Goal: Navigation & Orientation: Find specific page/section

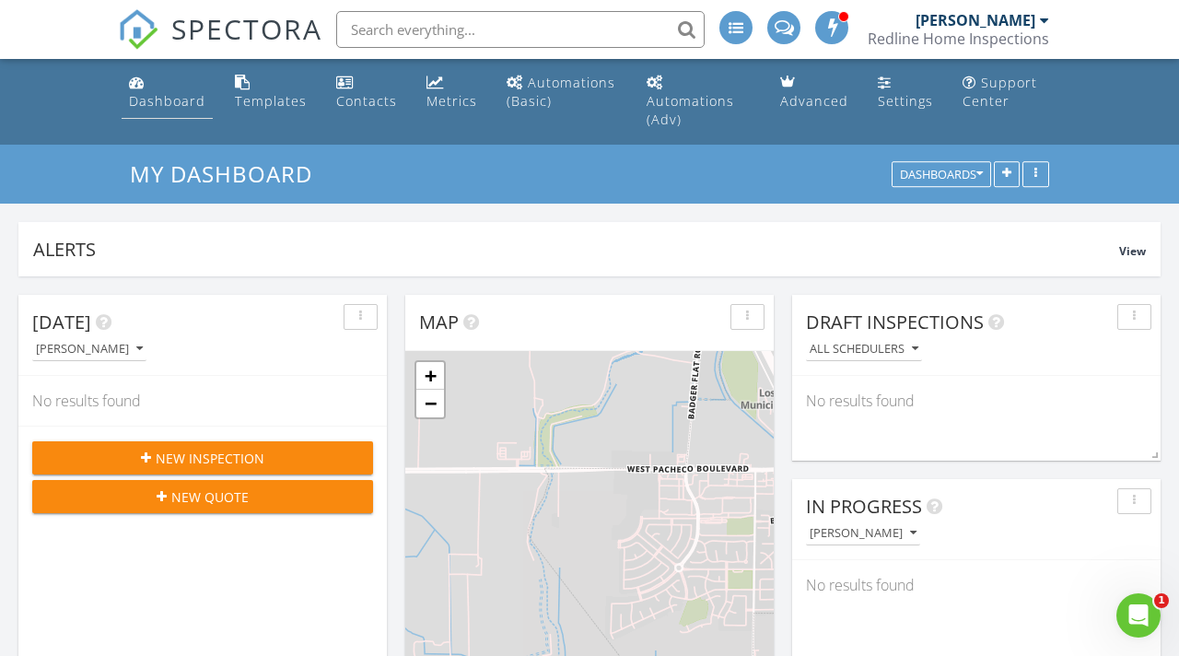
scroll to position [2137, 1179]
click at [142, 96] on div "Dashboard" at bounding box center [167, 100] width 76 height 17
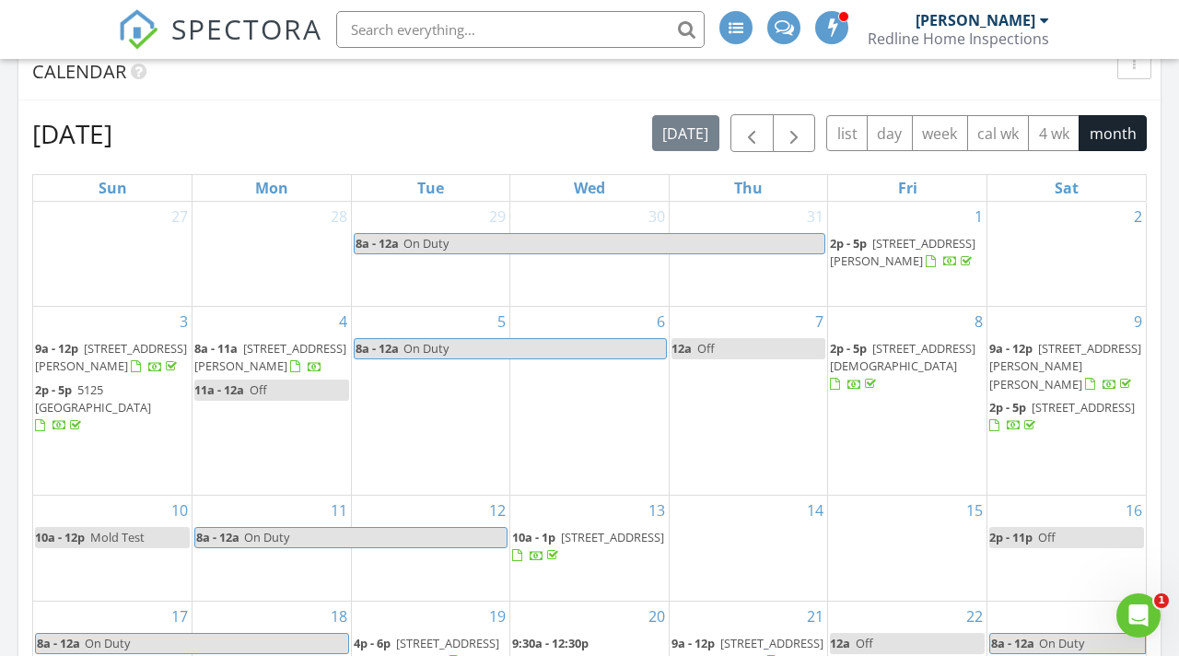
scroll to position [847, 0]
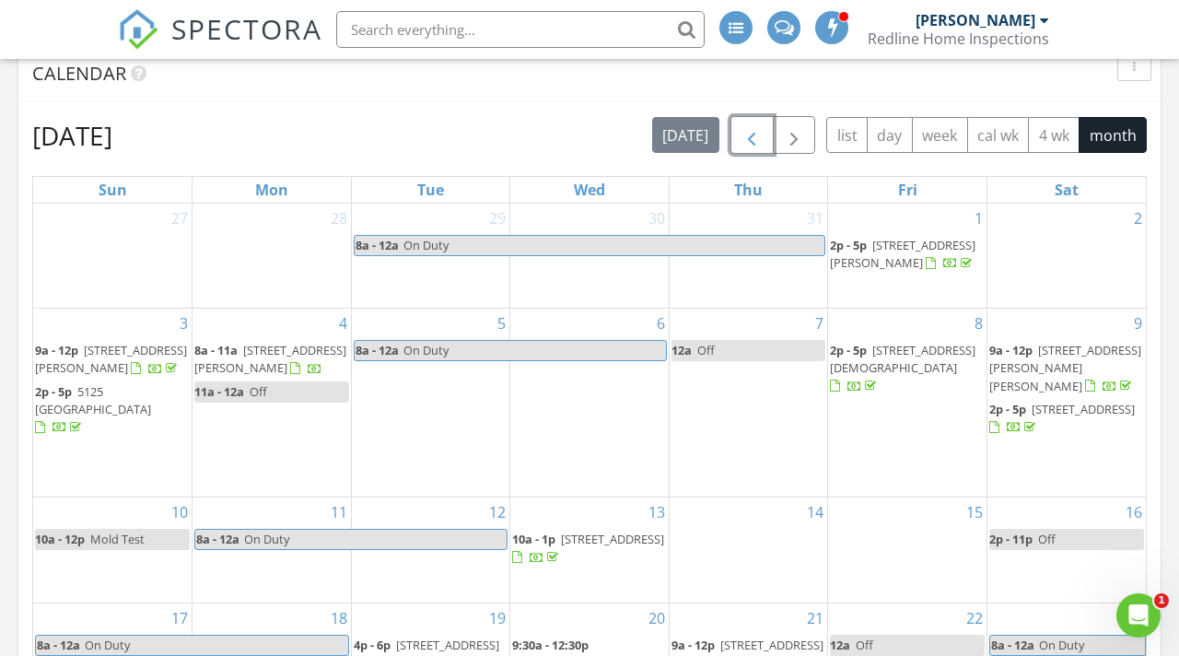
click at [741, 153] on button "button" at bounding box center [751, 135] width 43 height 38
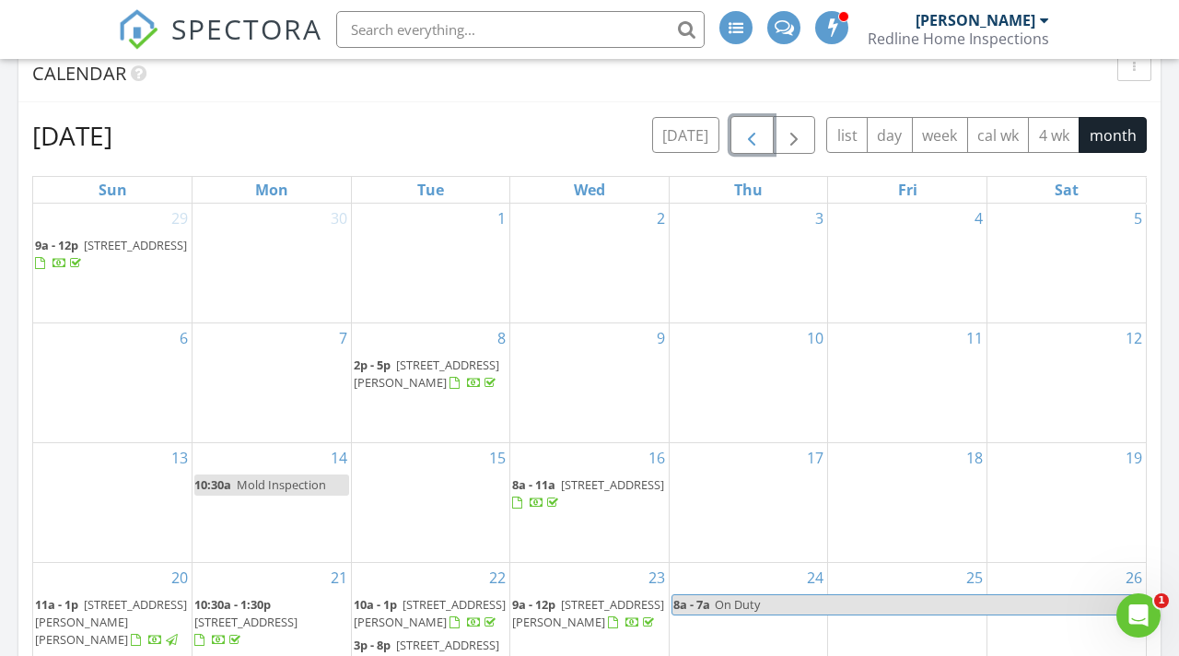
click at [741, 153] on button "button" at bounding box center [751, 135] width 43 height 38
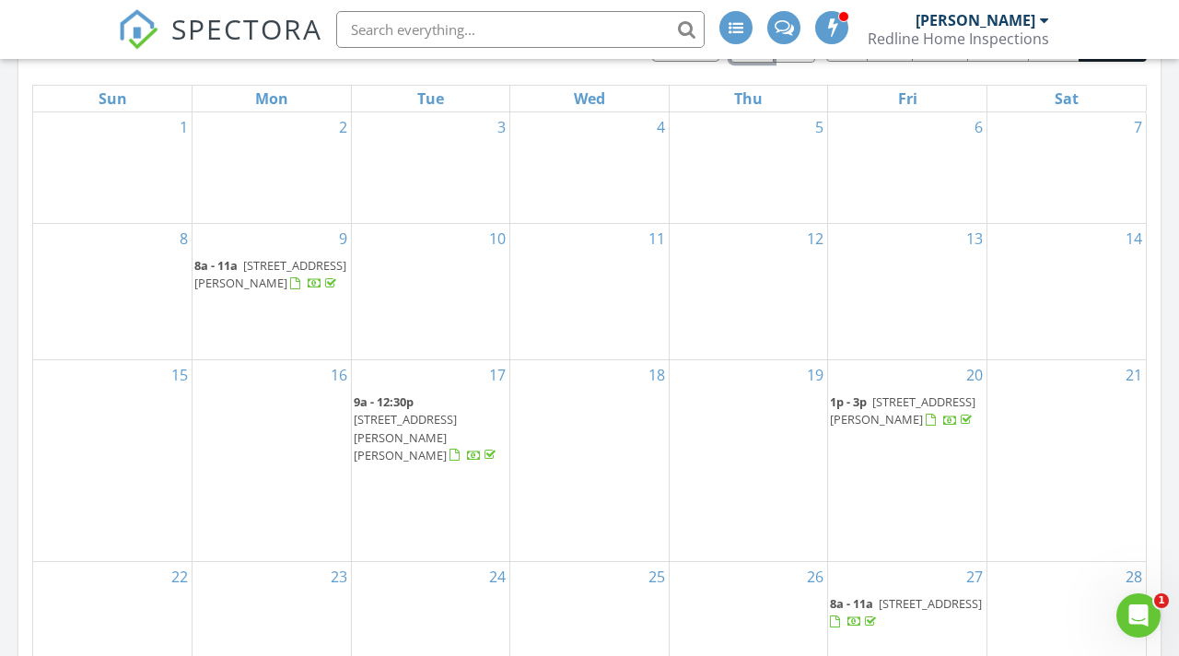
scroll to position [945, 0]
